Goal: Task Accomplishment & Management: Manage account settings

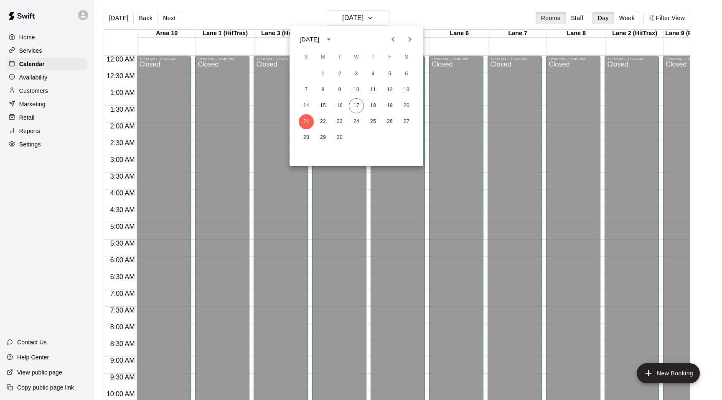
scroll to position [449, 0]
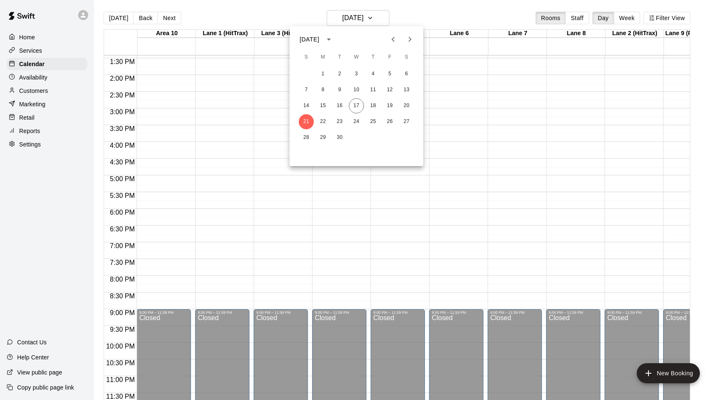
click at [265, 13] on div at bounding box center [361, 200] width 722 height 400
click at [42, 92] on p "Customers" at bounding box center [33, 91] width 29 height 8
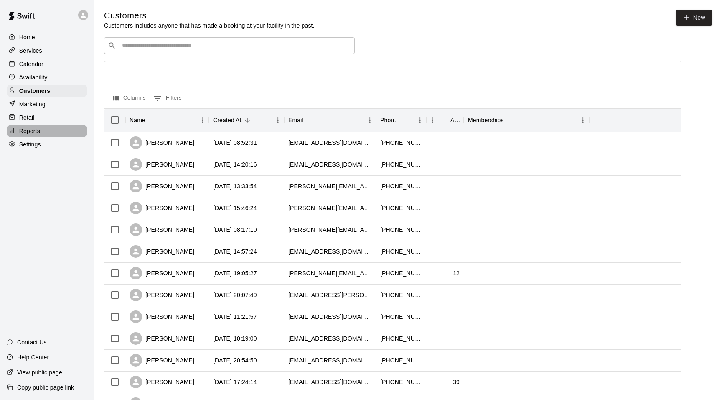
click at [32, 128] on p "Reports" at bounding box center [29, 131] width 21 height 8
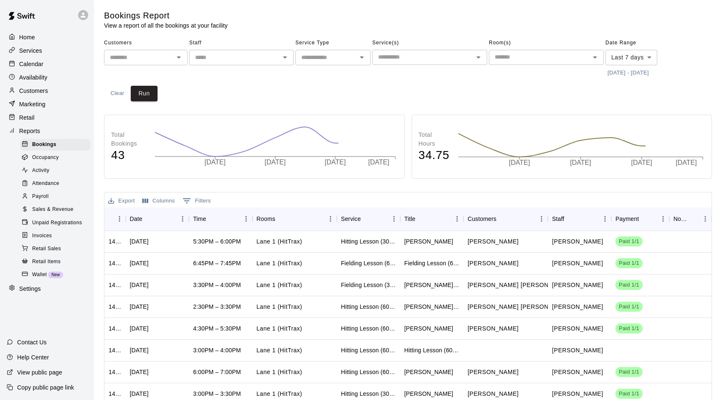
click at [43, 193] on span "Payroll" at bounding box center [40, 196] width 16 height 8
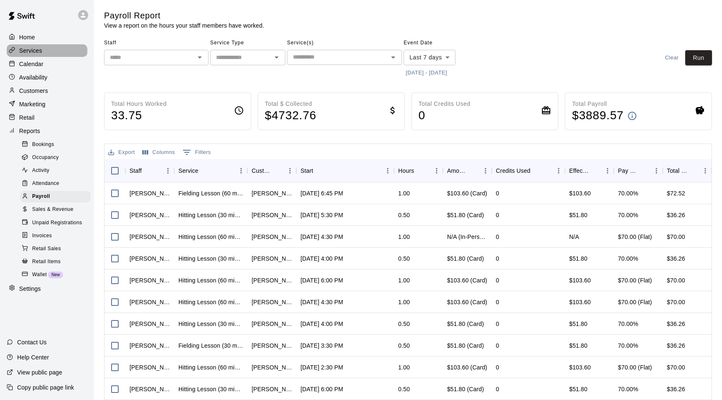
click at [43, 54] on div "Services" at bounding box center [47, 50] width 81 height 13
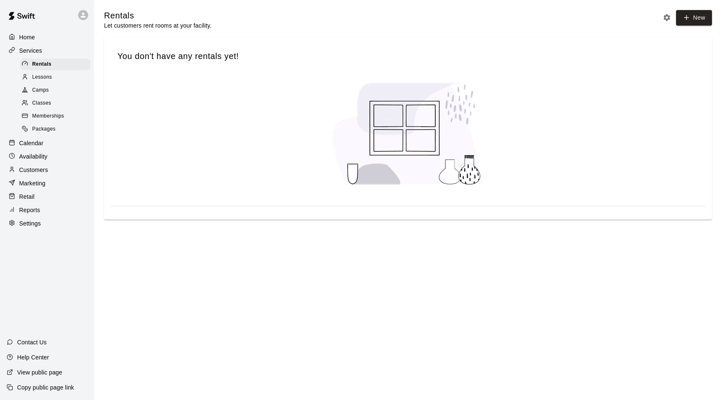
click at [34, 48] on p "Services" at bounding box center [30, 50] width 23 height 8
click at [39, 139] on p "Calendar" at bounding box center [31, 143] width 24 height 8
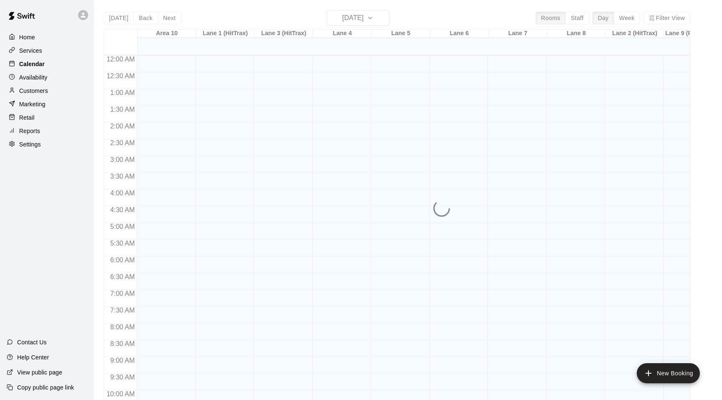
scroll to position [424, 0]
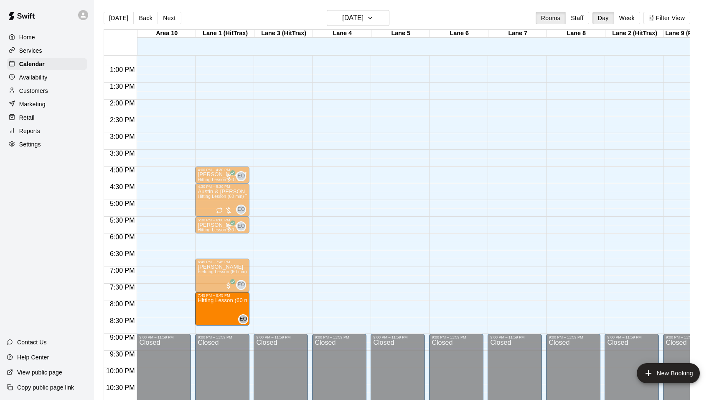
drag, startPoint x: 235, startPoint y: 151, endPoint x: 215, endPoint y: 313, distance: 162.5
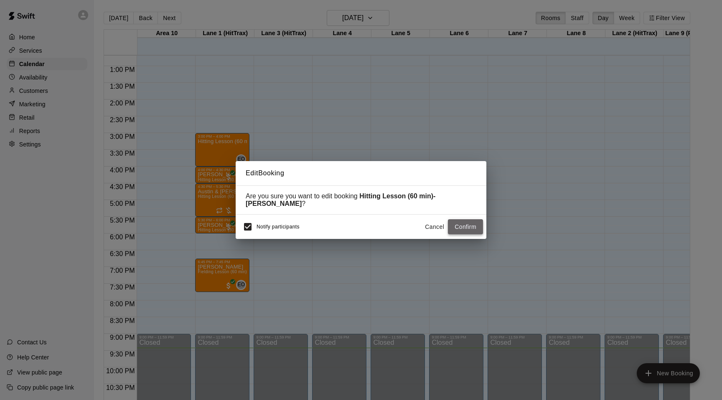
click at [461, 224] on button "Confirm" at bounding box center [465, 226] width 35 height 15
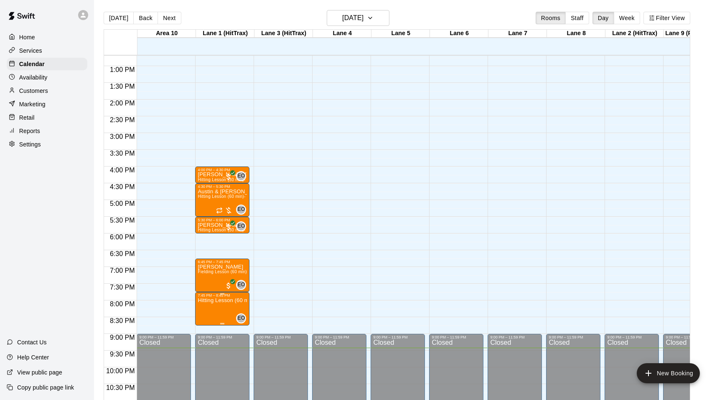
click at [208, 323] on img "edit" at bounding box center [207, 327] width 10 height 10
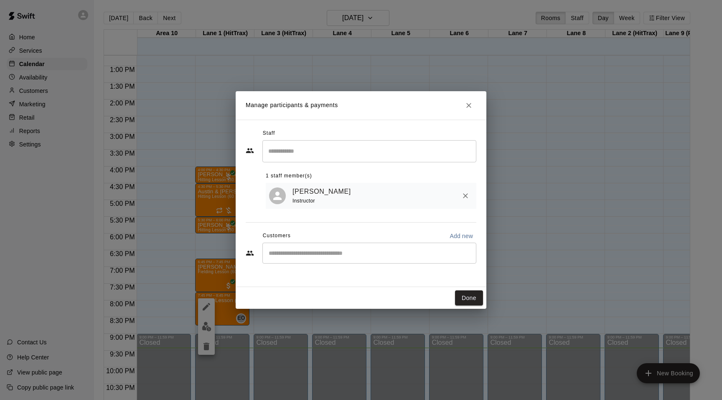
click at [304, 258] on div "​" at bounding box center [370, 252] width 214 height 21
type input "****"
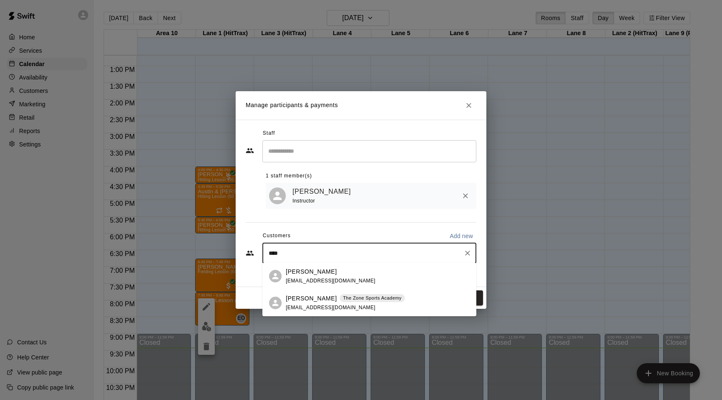
click at [304, 300] on p "[PERSON_NAME]" at bounding box center [311, 298] width 51 height 9
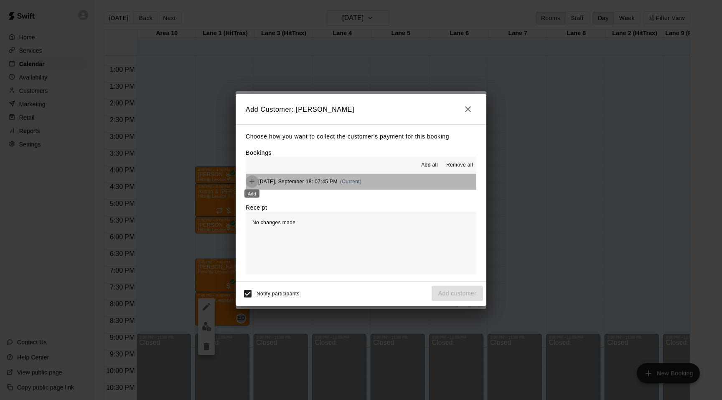
click at [252, 183] on icon "Add" at bounding box center [252, 181] width 5 height 5
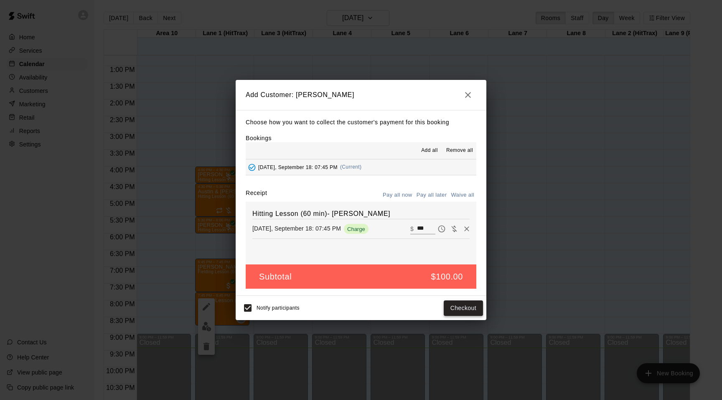
click at [452, 305] on button "Checkout" at bounding box center [463, 307] width 39 height 15
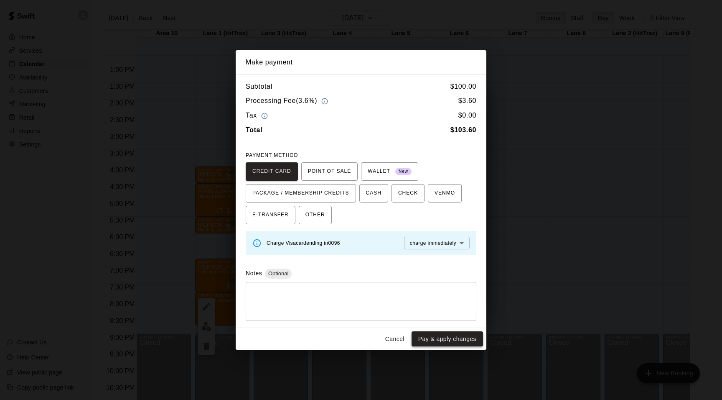
click at [436, 338] on button "Pay & apply changes" at bounding box center [447, 338] width 71 height 15
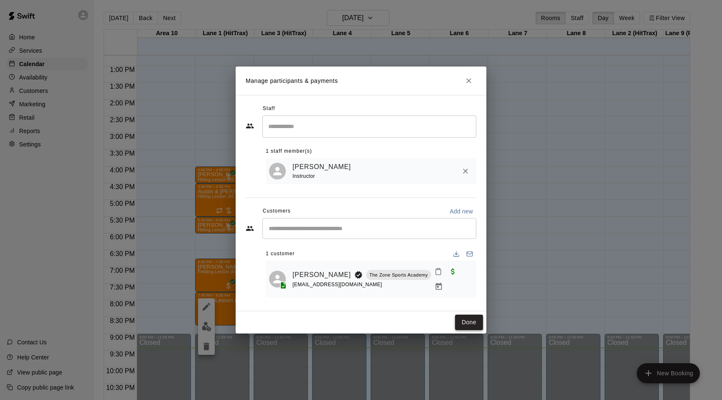
click at [466, 316] on button "Done" at bounding box center [469, 321] width 28 height 15
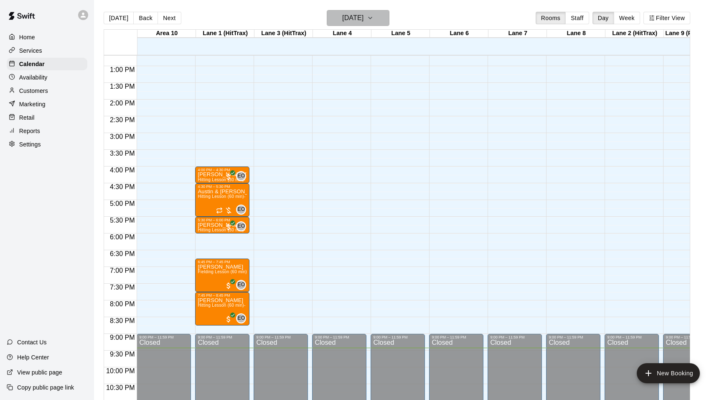
click at [374, 16] on icon "button" at bounding box center [370, 18] width 7 height 10
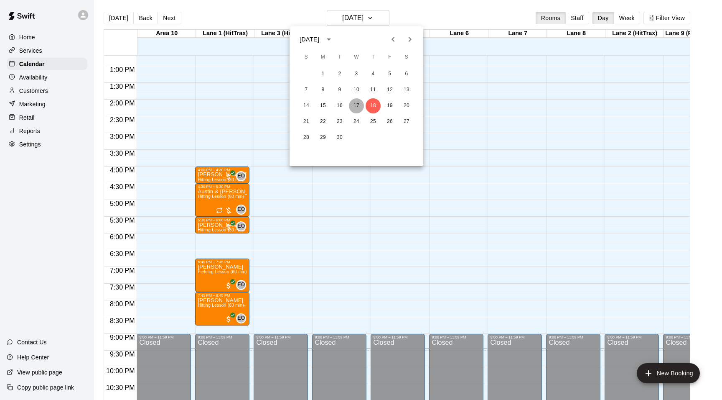
click at [355, 106] on button "17" at bounding box center [356, 105] width 15 height 15
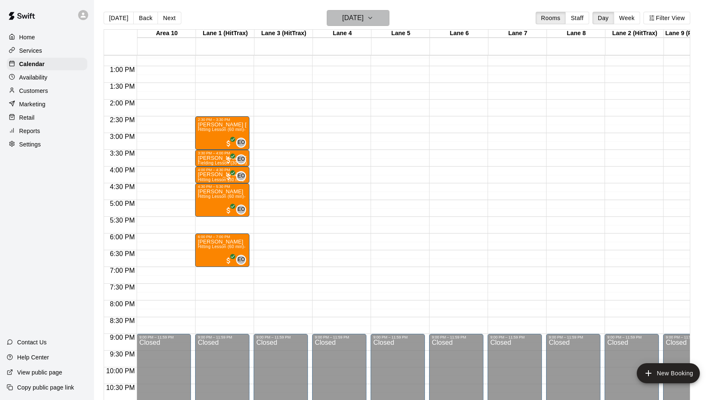
click at [372, 19] on icon "button" at bounding box center [370, 18] width 3 height 2
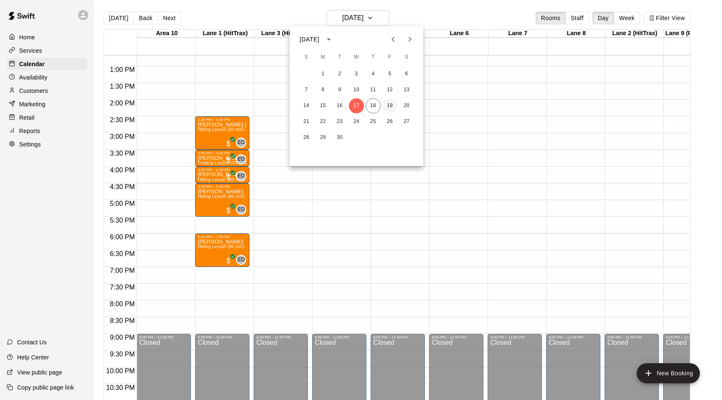
click at [389, 101] on button "19" at bounding box center [390, 105] width 15 height 15
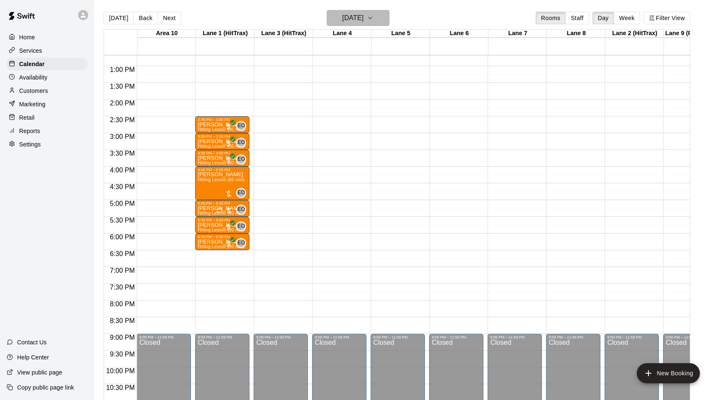
click at [374, 20] on icon "button" at bounding box center [370, 18] width 7 height 10
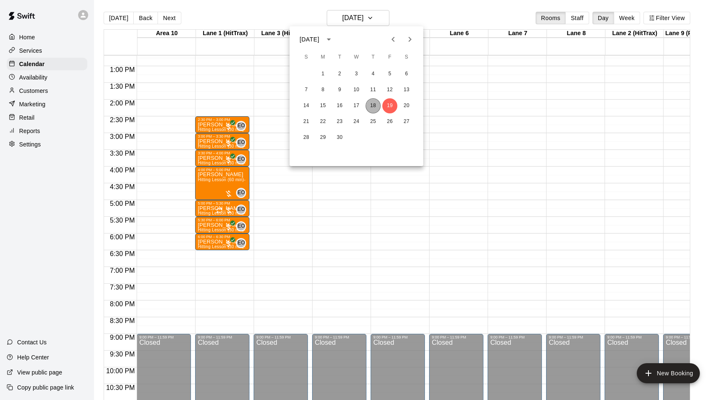
click at [372, 105] on button "18" at bounding box center [373, 105] width 15 height 15
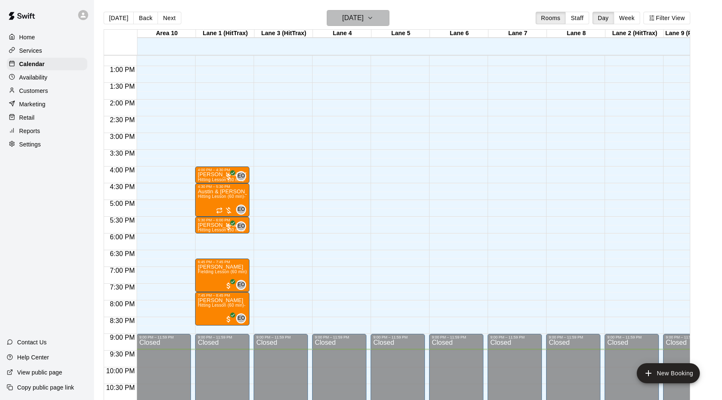
click at [374, 21] on icon "button" at bounding box center [370, 18] width 7 height 10
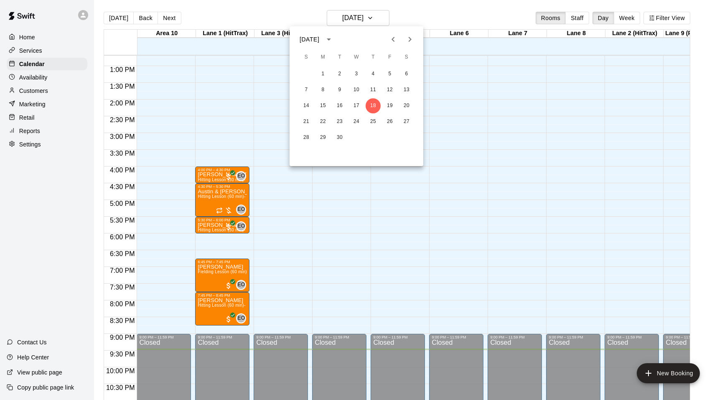
click at [403, 12] on div at bounding box center [361, 200] width 722 height 400
